Goal: Information Seeking & Learning: Learn about a topic

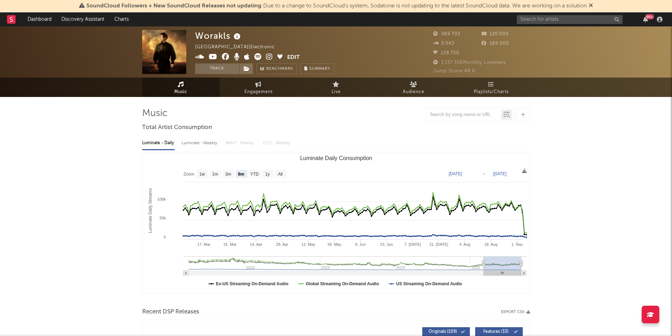
select select "6m"
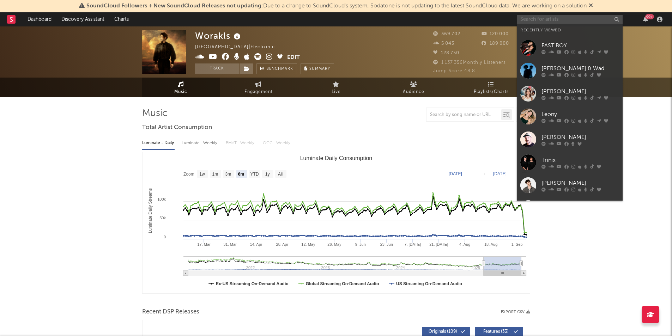
click at [570, 18] on input "text" at bounding box center [570, 19] width 106 height 9
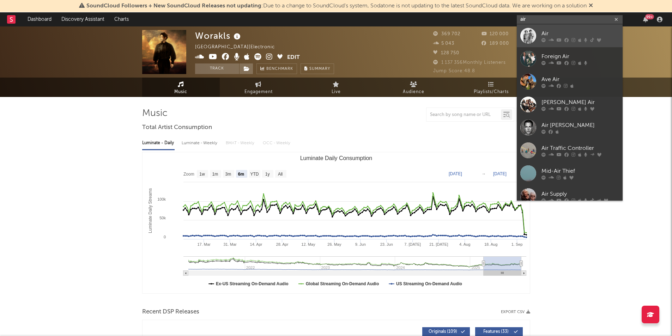
type input "air"
click at [546, 38] on div at bounding box center [581, 40] width 78 height 4
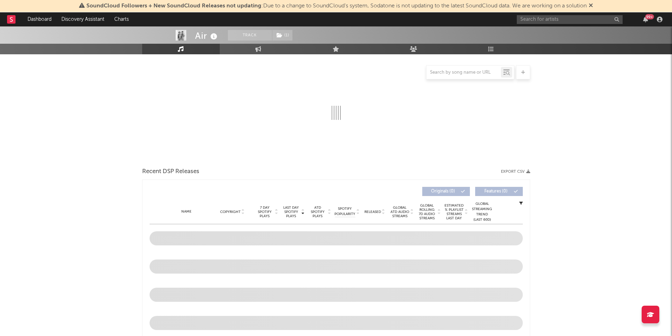
scroll to position [194, 0]
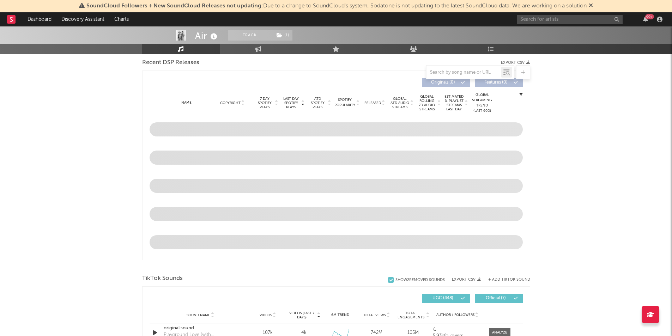
select select "6m"
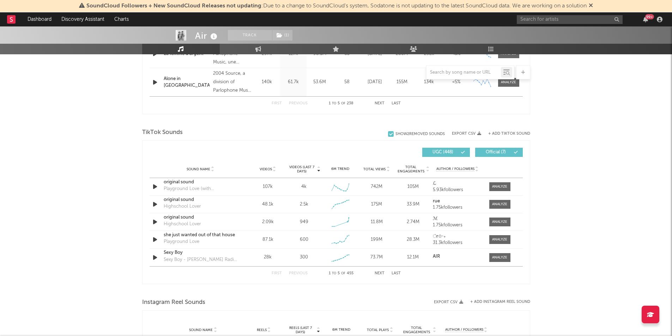
scroll to position [410, 0]
click at [502, 188] on div at bounding box center [499, 186] width 15 height 5
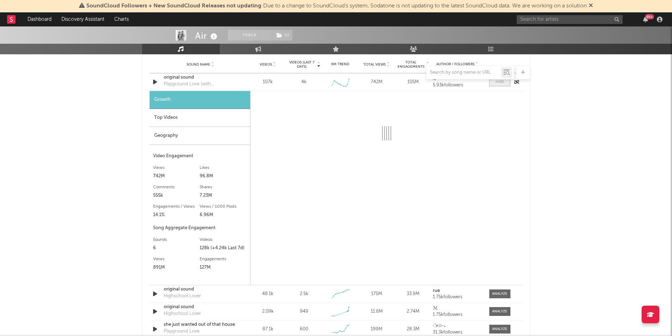
scroll to position [515, 0]
select select "6m"
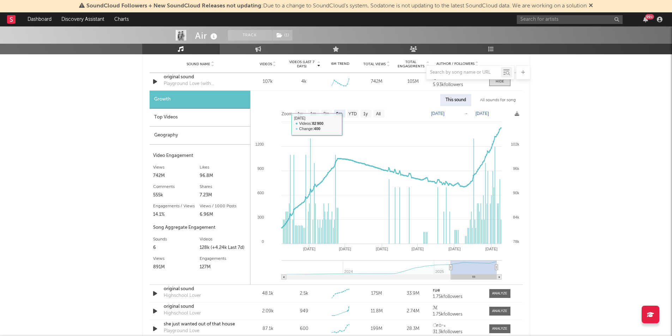
click at [218, 134] on div "Geography" at bounding box center [200, 136] width 101 height 18
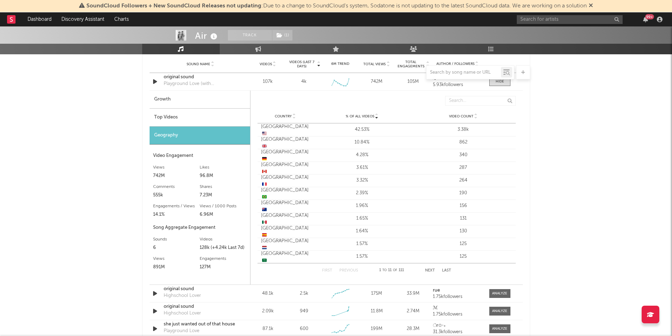
click at [206, 96] on div "Growth" at bounding box center [200, 100] width 101 height 18
select select "6m"
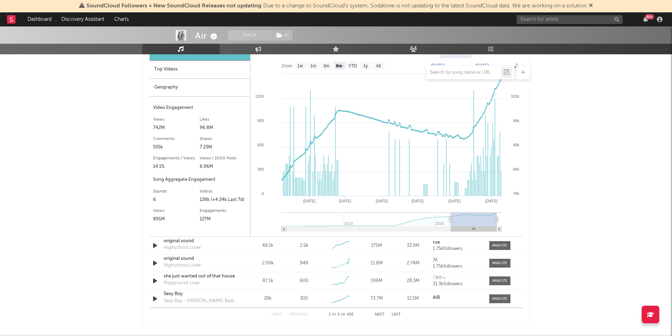
scroll to position [563, 0]
